Goal: Find contact information: Find contact information

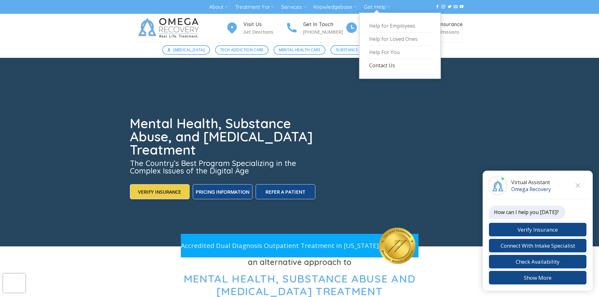
click at [379, 65] on link "Contact Us" at bounding box center [400, 65] width 62 height 13
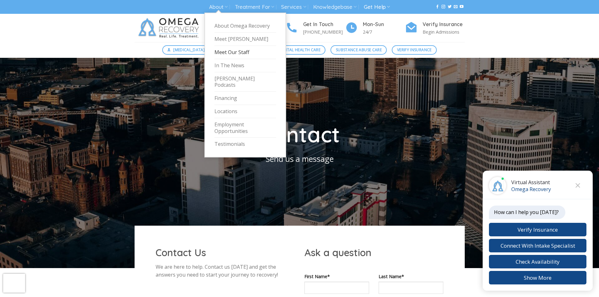
click at [234, 51] on link "Meet Our Staff" at bounding box center [246, 52] width 62 height 13
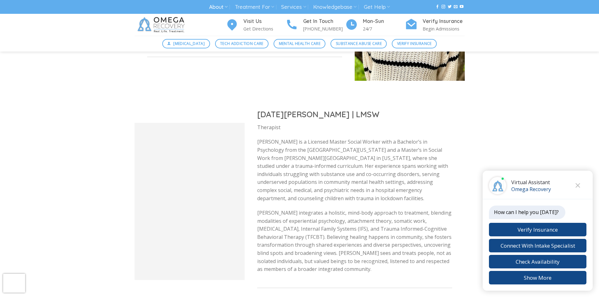
scroll to position [1101, 0]
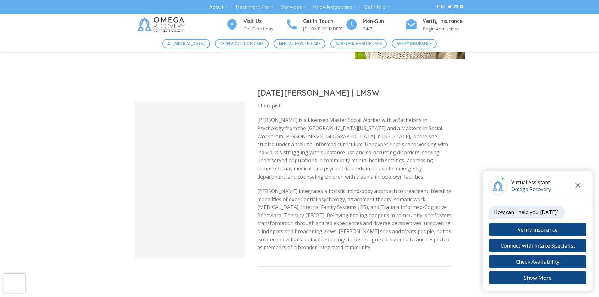
click at [580, 184] on button "Close chat" at bounding box center [577, 185] width 17 height 17
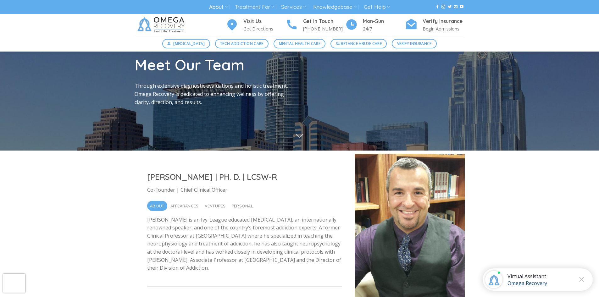
scroll to position [0, 0]
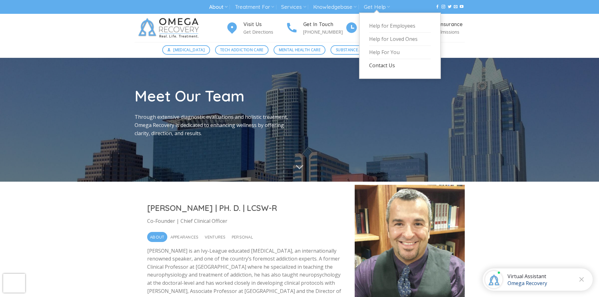
click at [384, 64] on link "Contact Us" at bounding box center [400, 65] width 62 height 13
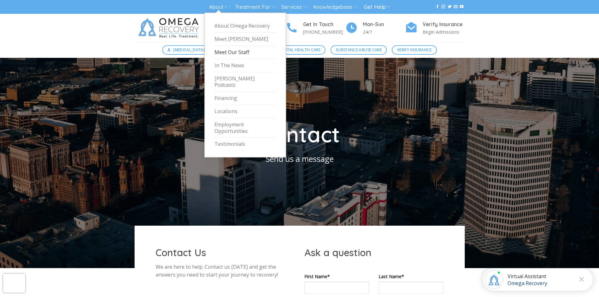
click at [230, 51] on link "Meet Our Staff" at bounding box center [246, 52] width 62 height 13
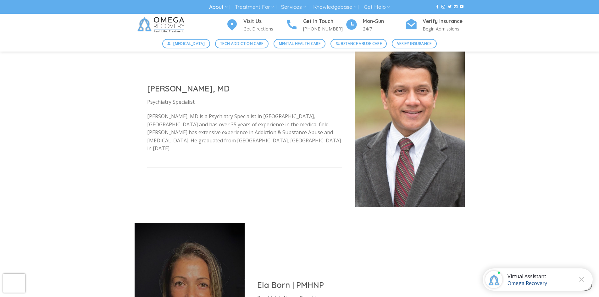
scroll to position [1793, 0]
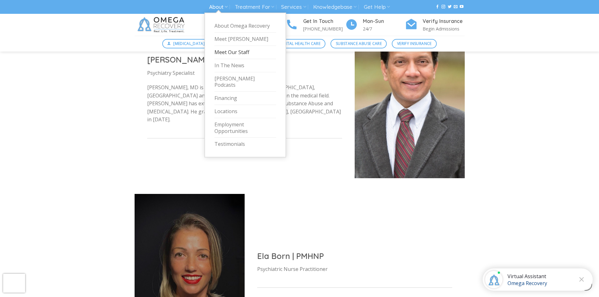
click at [224, 7] on link "About" at bounding box center [218, 7] width 19 height 12
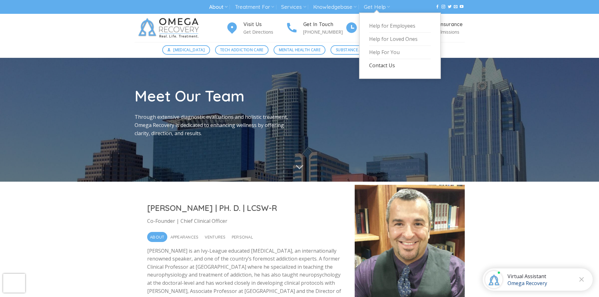
click at [380, 63] on link "Contact Us" at bounding box center [400, 65] width 62 height 13
click at [378, 64] on link "Contact Us" at bounding box center [400, 65] width 62 height 13
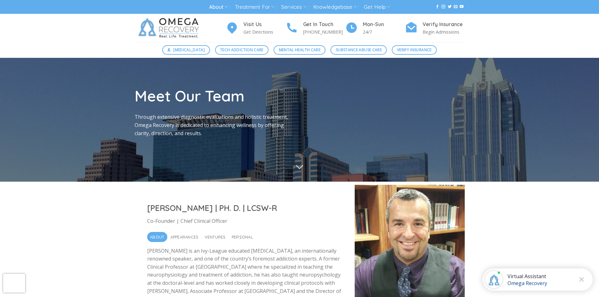
scroll to position [1793, 0]
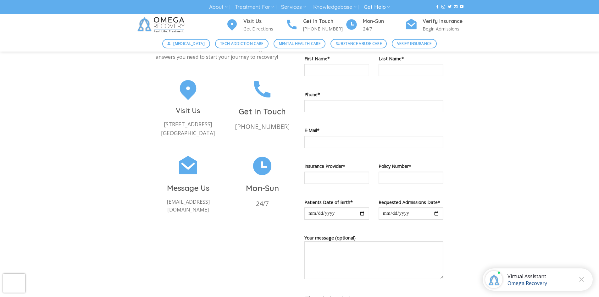
scroll to position [220, 0]
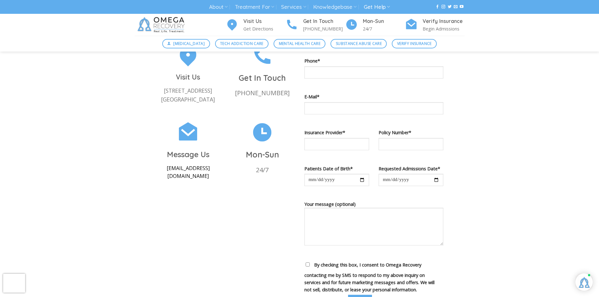
click at [195, 177] on p "[EMAIL_ADDRESS][DOMAIN_NAME]" at bounding box center [188, 173] width 65 height 16
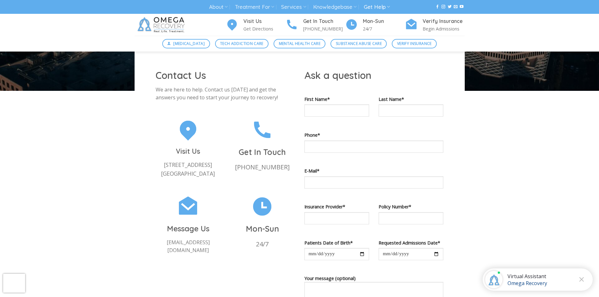
scroll to position [220, 0]
